Goal: Navigation & Orientation: Find specific page/section

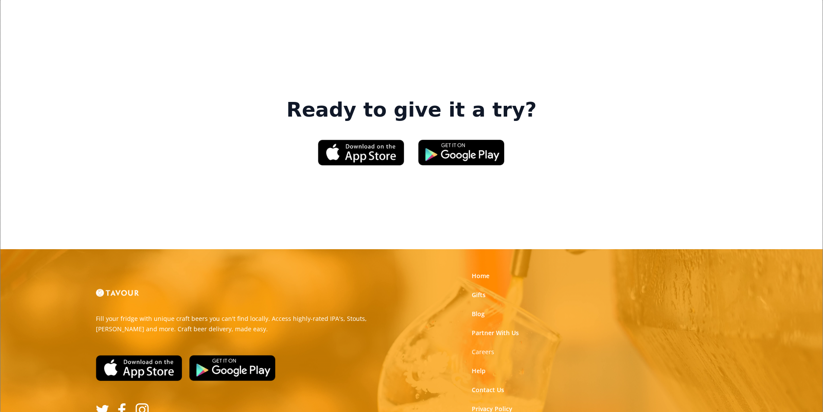
scroll to position [1308, 0]
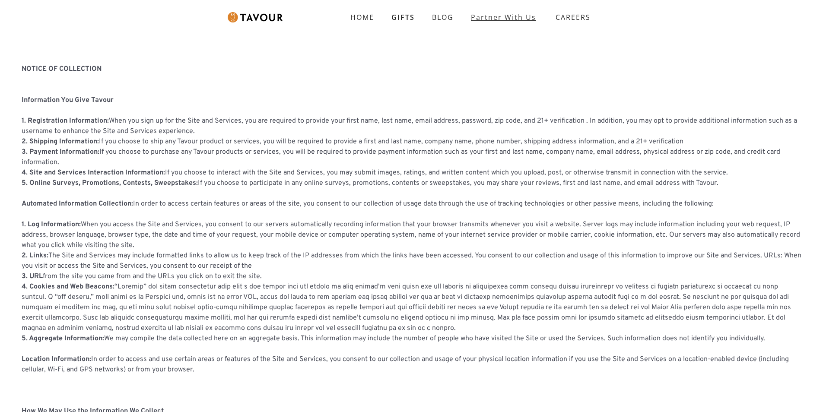
click at [495, 19] on link "partner with us" at bounding box center [503, 17] width 83 height 17
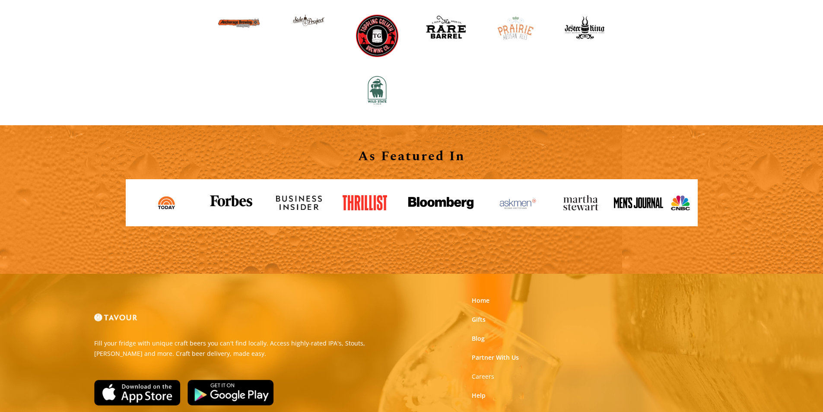
scroll to position [907, 0]
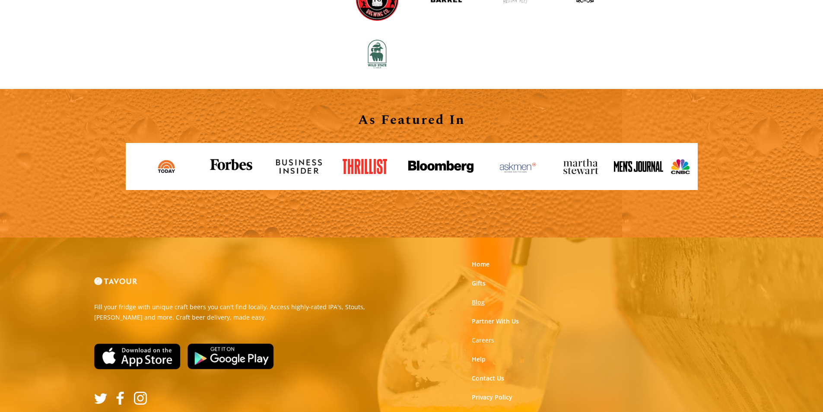
click at [475, 301] on link "Blog" at bounding box center [478, 302] width 13 height 9
